Goal: Task Accomplishment & Management: Manage account settings

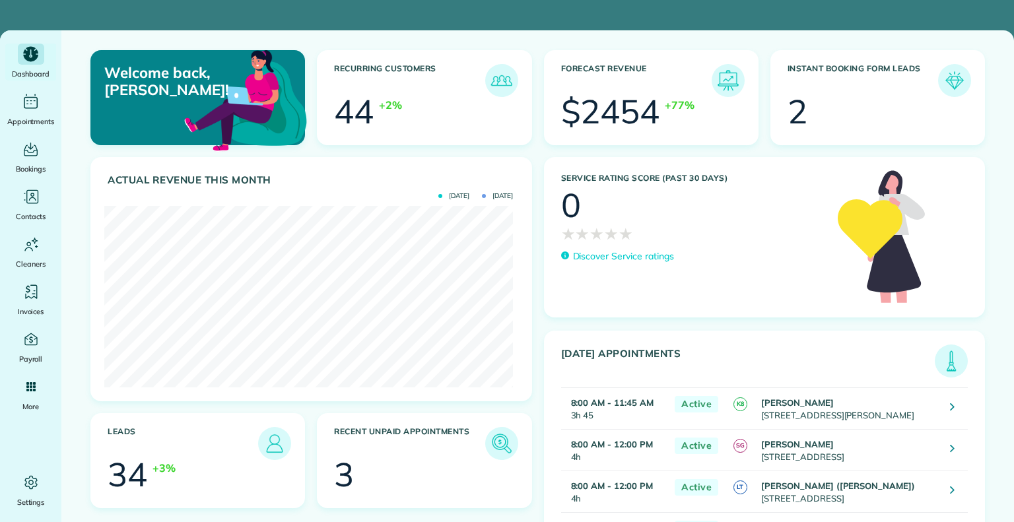
scroll to position [182, 409]
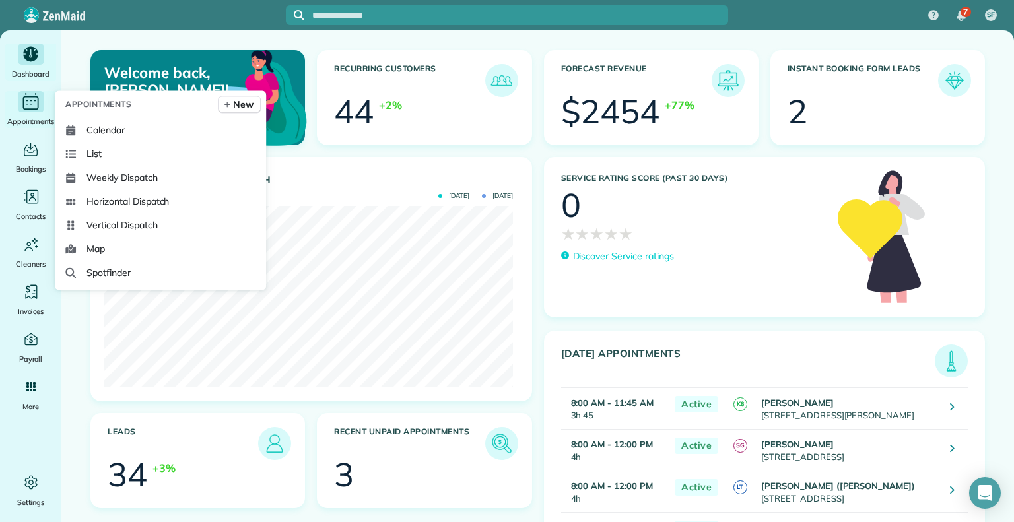
click at [15, 113] on div "Appointments" at bounding box center [31, 109] width 53 height 37
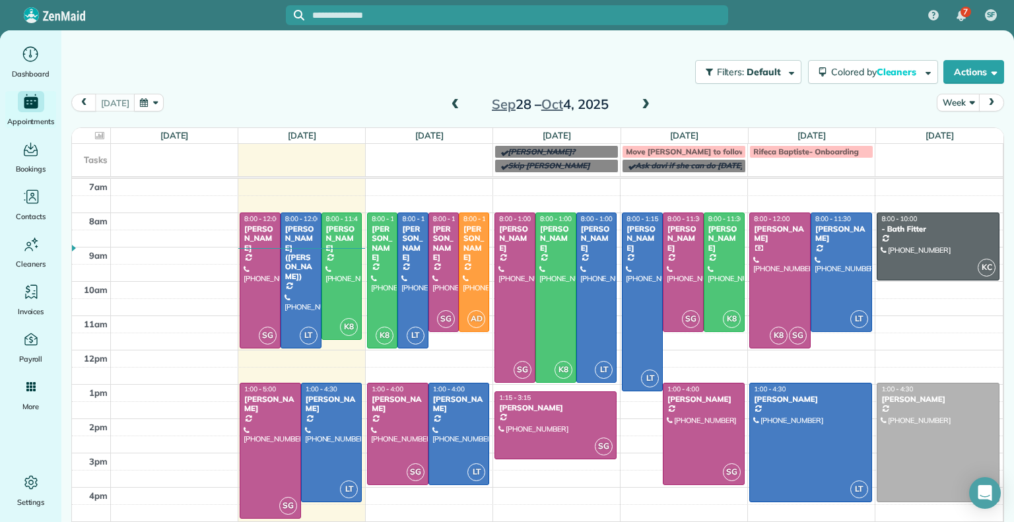
click at [454, 110] on span at bounding box center [455, 105] width 15 height 12
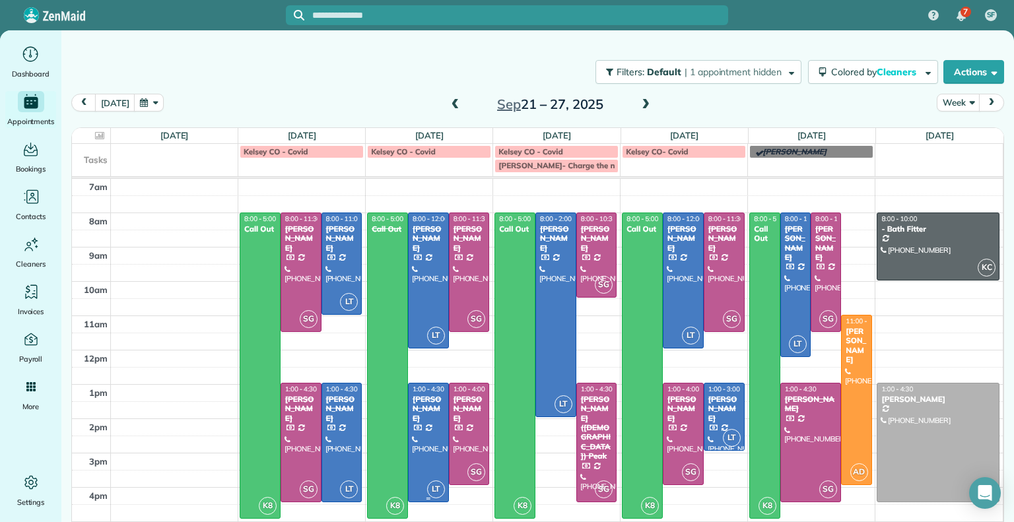
click at [432, 436] on div at bounding box center [429, 443] width 40 height 118
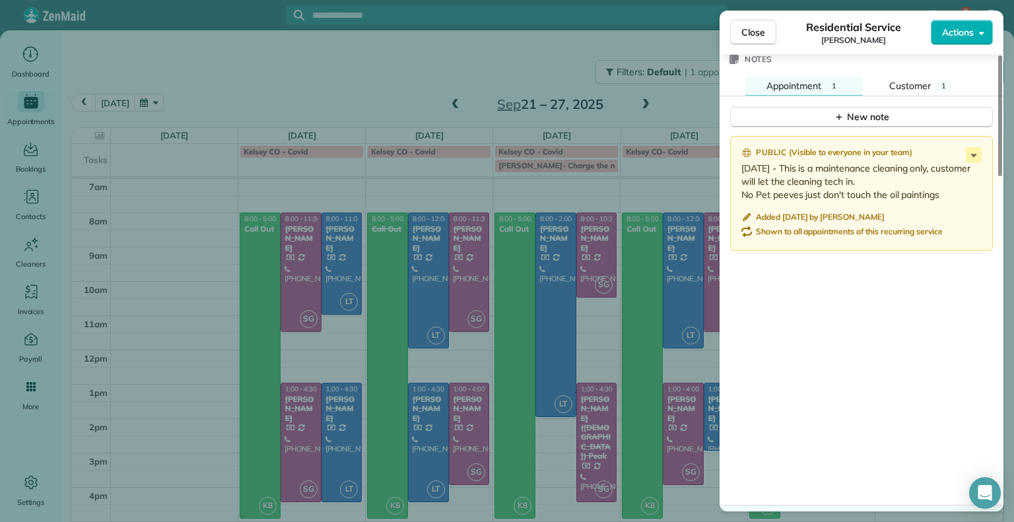
scroll to position [1194, 0]
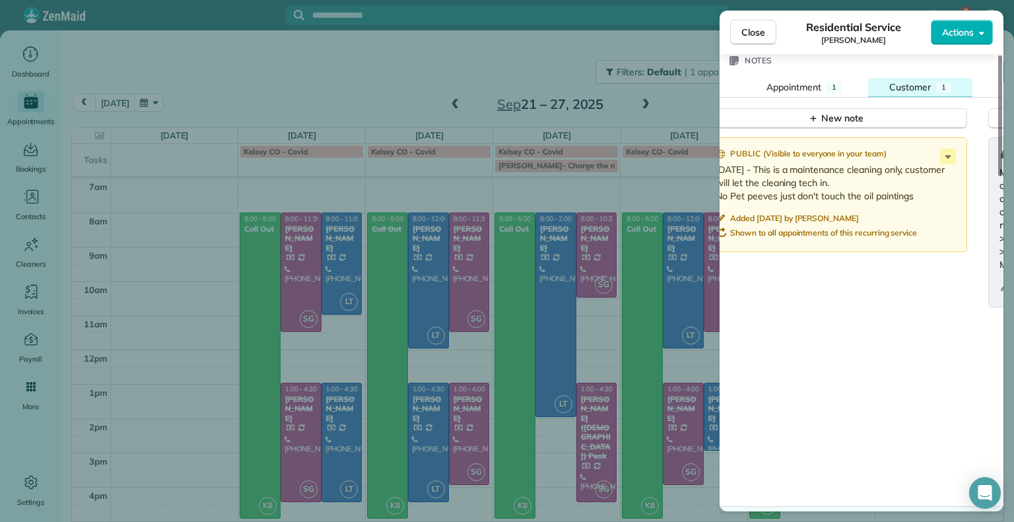
click at [911, 83] on span "Customer" at bounding box center [911, 87] width 42 height 12
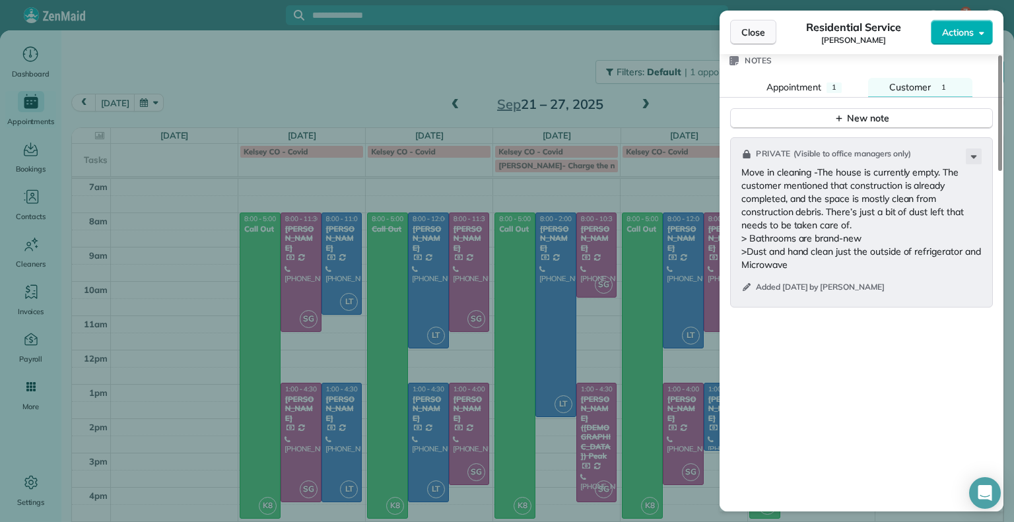
click at [757, 37] on span "Close" at bounding box center [754, 32] width 24 height 13
